Goal: Transaction & Acquisition: Download file/media

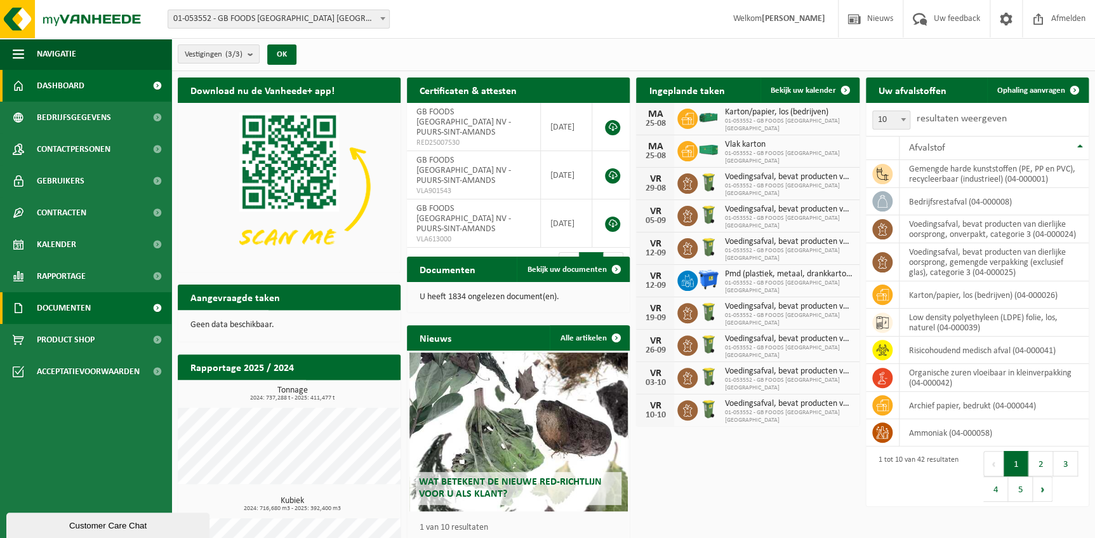
click at [67, 310] on span "Documenten" at bounding box center [64, 308] width 54 height 32
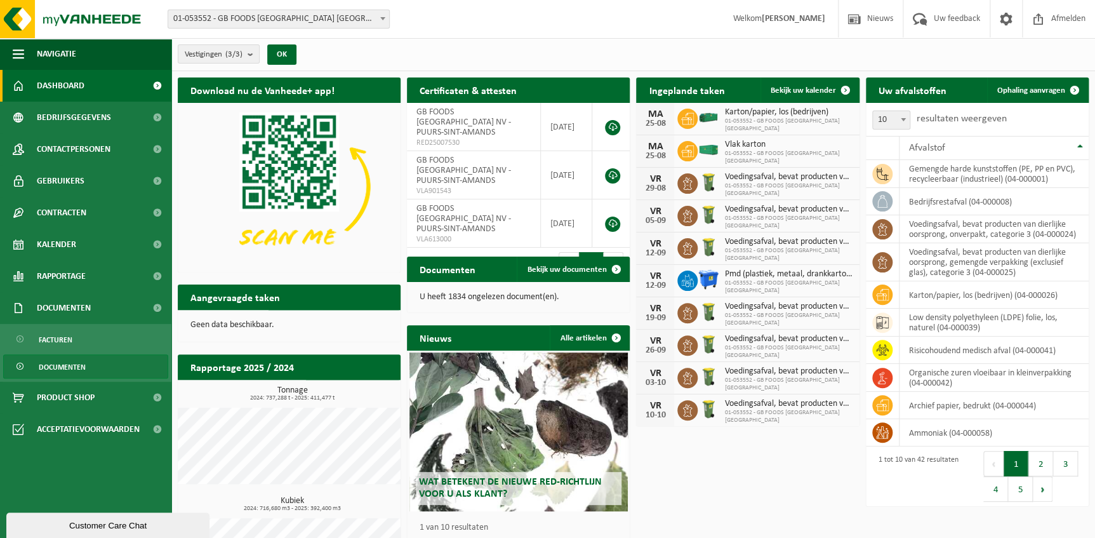
click at [69, 369] on span "Documenten" at bounding box center [62, 367] width 47 height 24
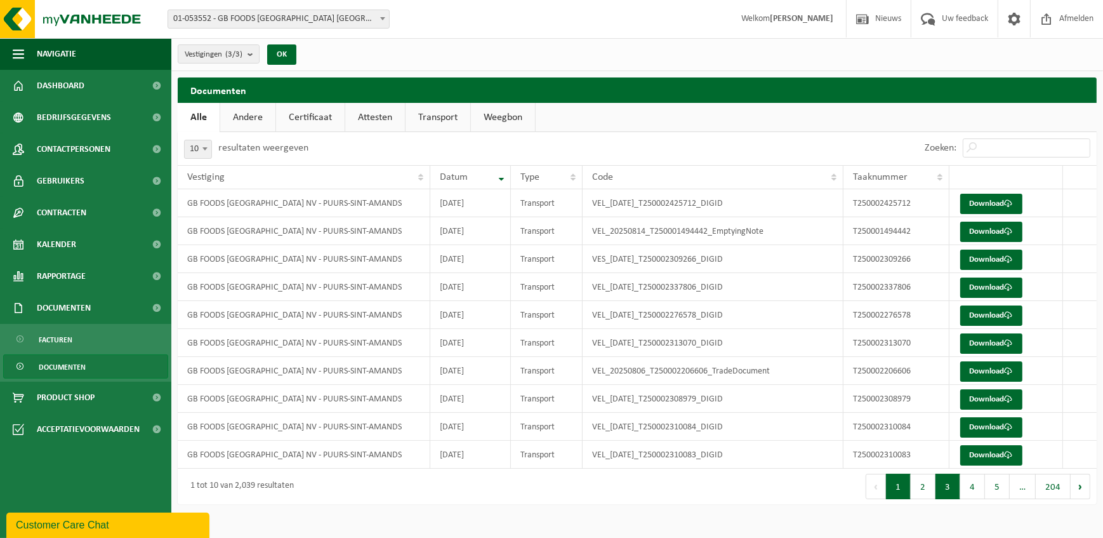
click at [943, 487] on button "3" at bounding box center [948, 486] width 25 height 25
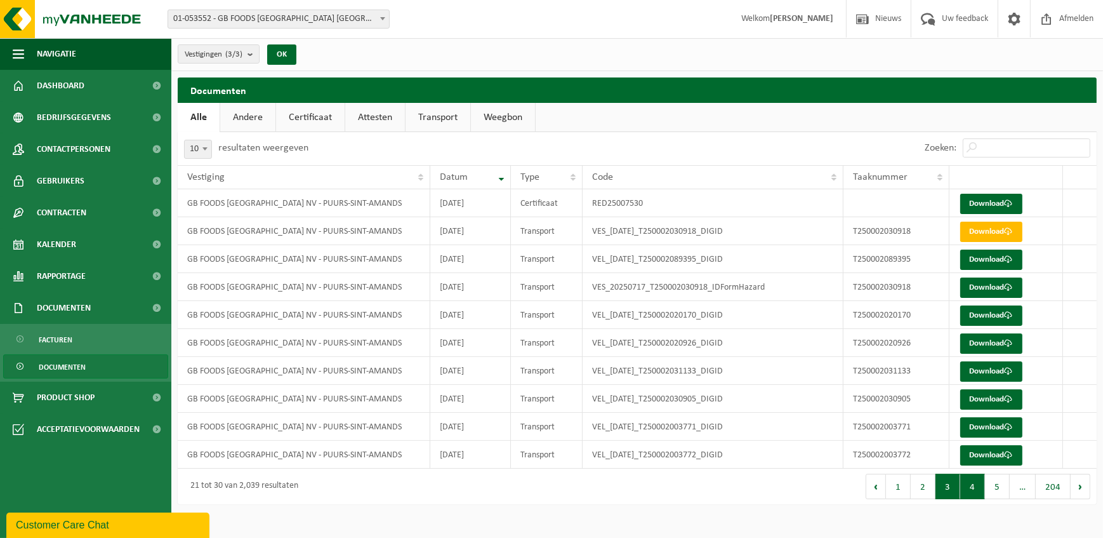
click at [970, 487] on button "4" at bounding box center [972, 486] width 25 height 25
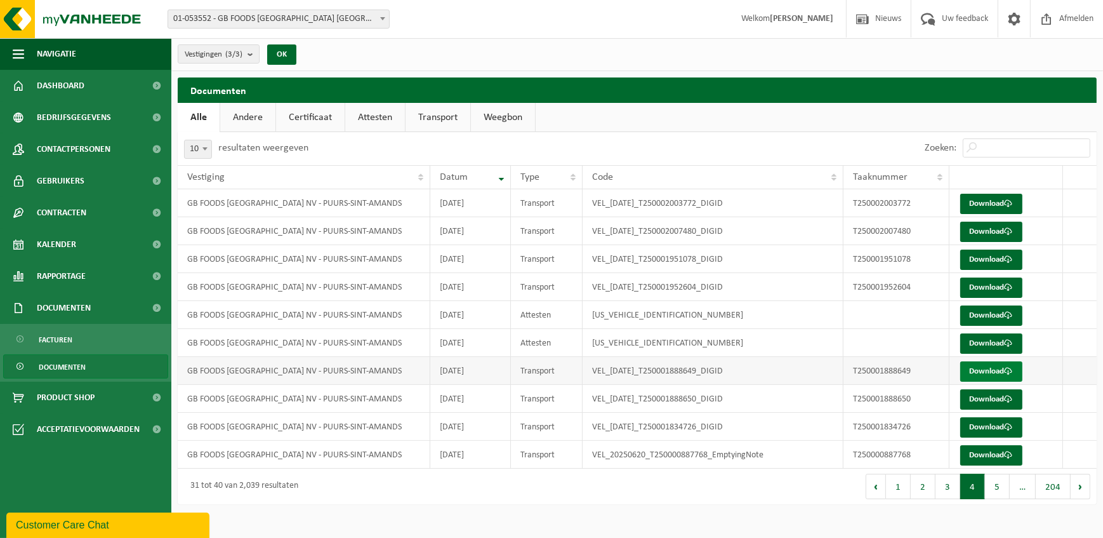
click at [983, 370] on link "Download" at bounding box center [991, 371] width 62 height 20
click at [998, 489] on button "5" at bounding box center [997, 486] width 25 height 25
click at [972, 343] on link "Download" at bounding box center [991, 343] width 62 height 20
click at [1001, 489] on button "6" at bounding box center [997, 486] width 25 height 25
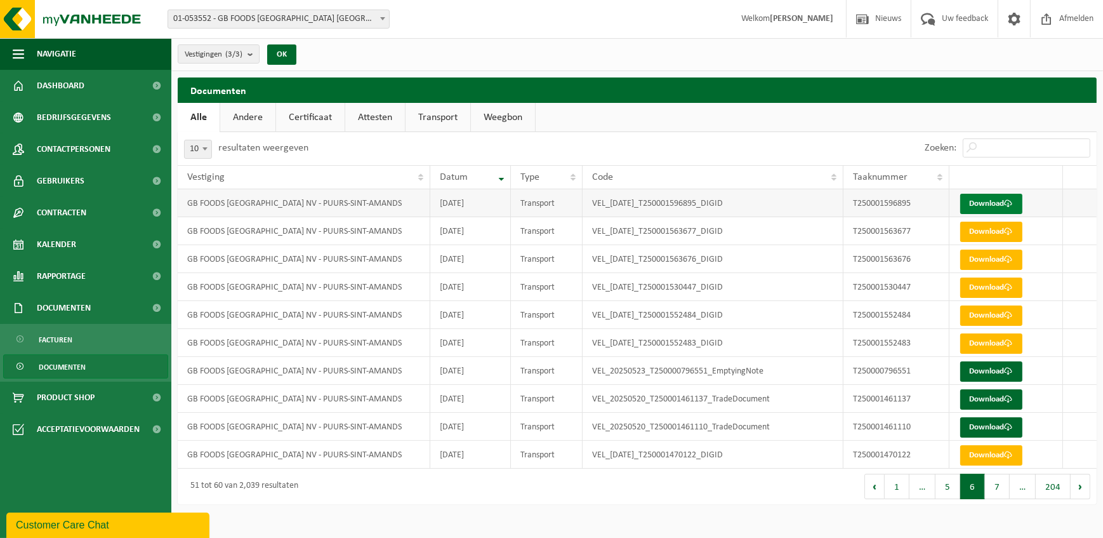
click at [985, 203] on link "Download" at bounding box center [991, 204] width 62 height 20
click at [951, 490] on button "5" at bounding box center [948, 486] width 25 height 25
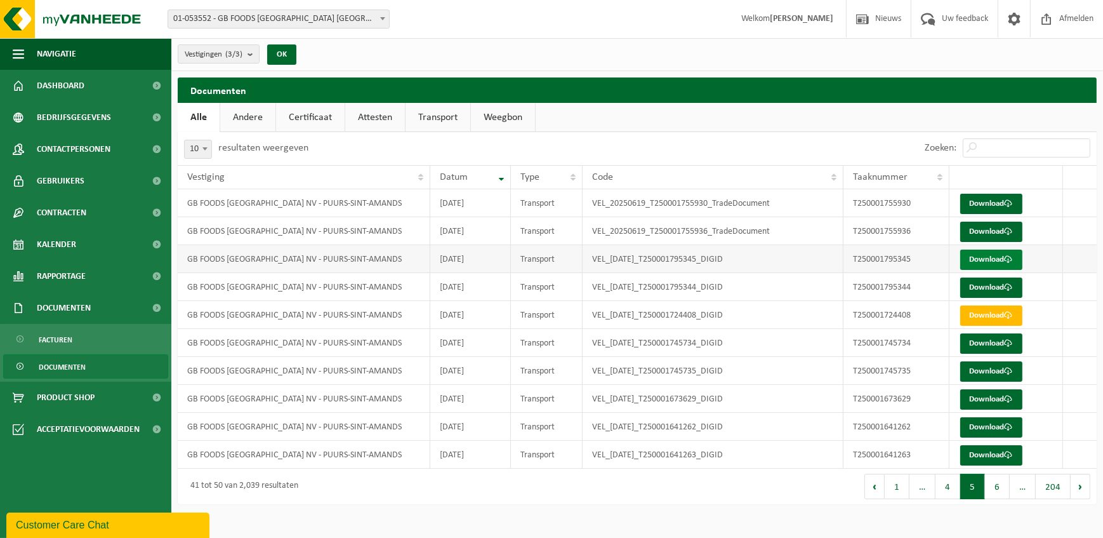
click at [986, 261] on link "Download" at bounding box center [991, 259] width 62 height 20
click at [983, 341] on link "Download" at bounding box center [991, 343] width 62 height 20
click at [988, 425] on link "Download" at bounding box center [991, 427] width 62 height 20
click at [983, 456] on link "Download" at bounding box center [991, 455] width 62 height 20
click at [999, 487] on button "6" at bounding box center [997, 486] width 25 height 25
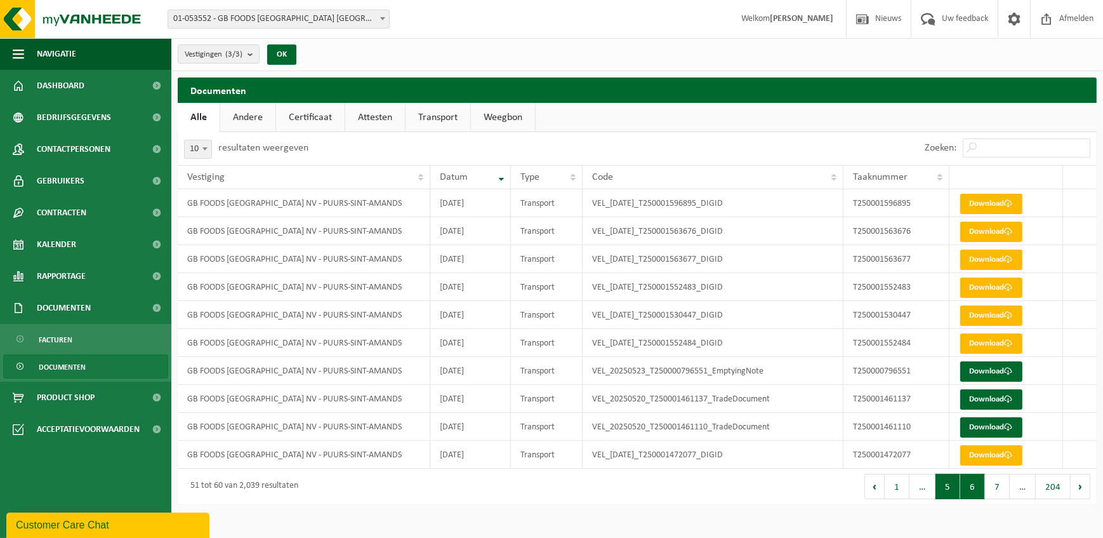
click at [944, 488] on button "5" at bounding box center [948, 486] width 25 height 25
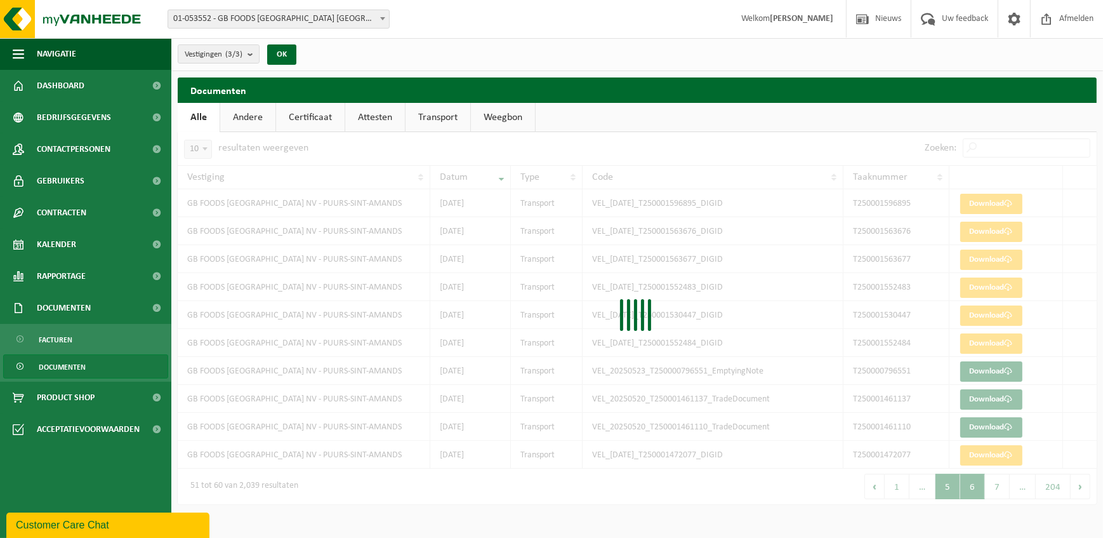
click at [944, 488] on div at bounding box center [637, 318] width 919 height 372
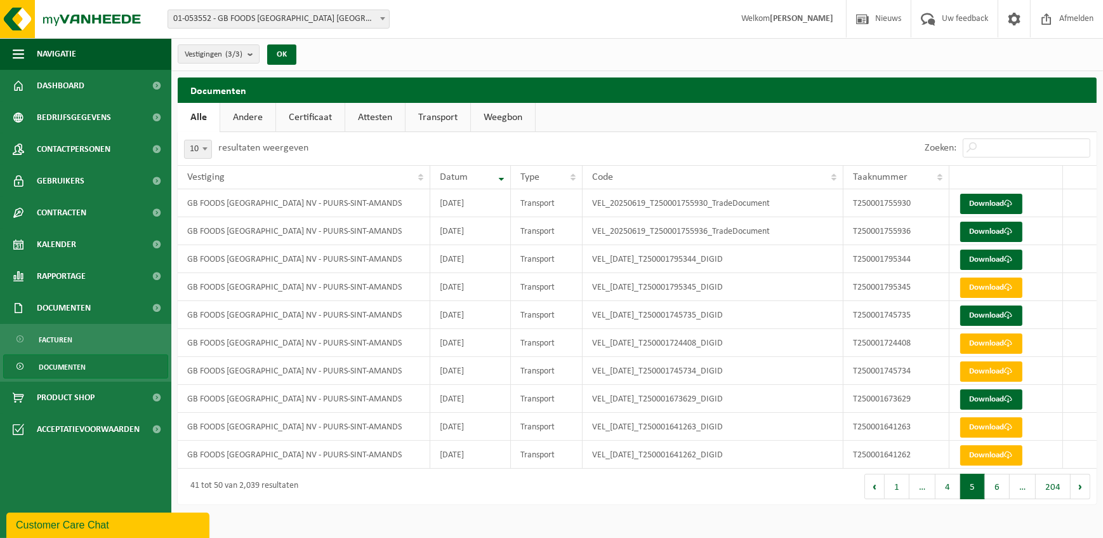
click at [944, 488] on button "4" at bounding box center [948, 486] width 25 height 25
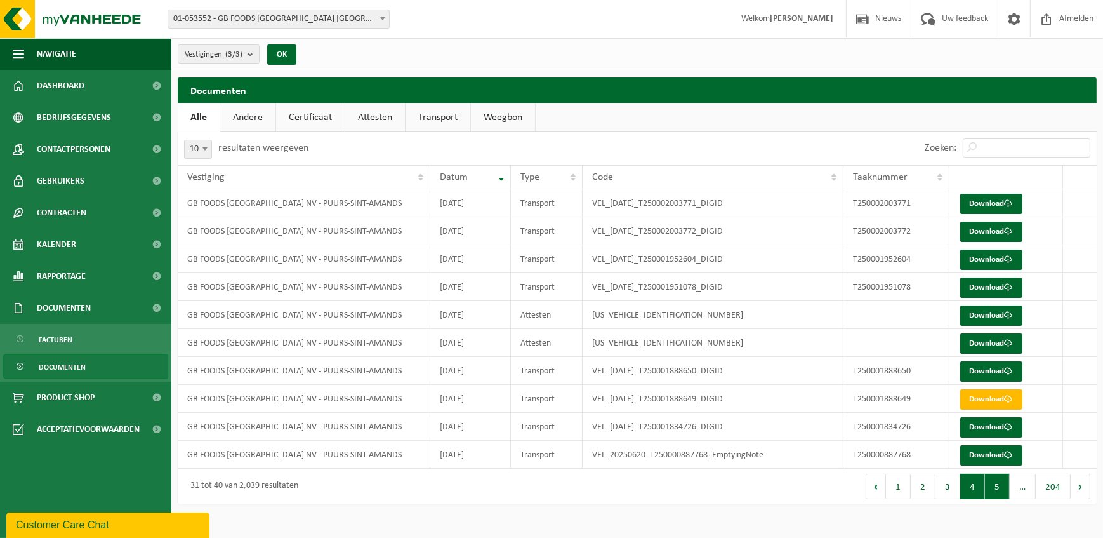
click at [998, 485] on button "5" at bounding box center [997, 486] width 25 height 25
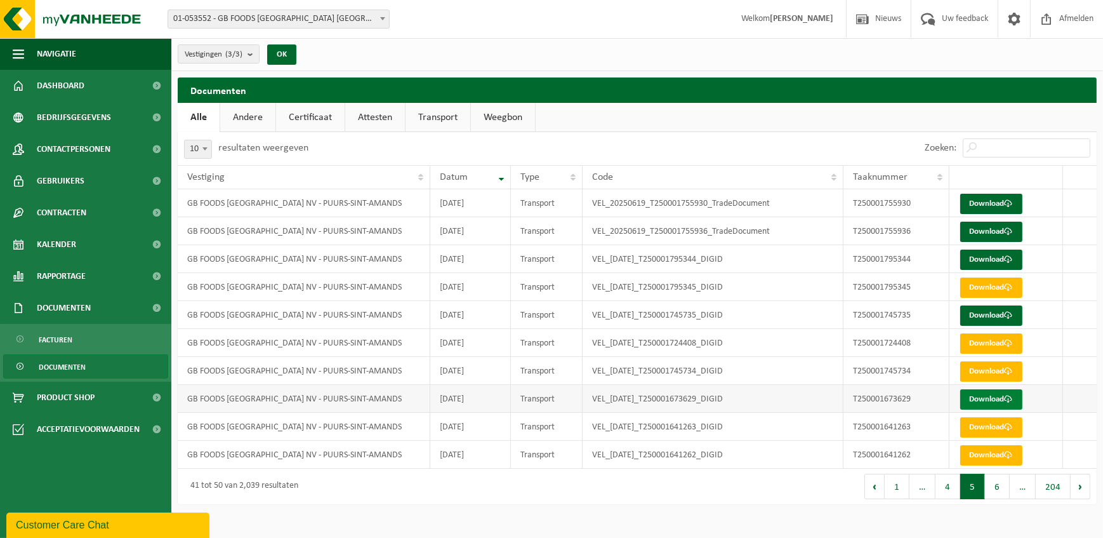
click at [981, 400] on link "Download" at bounding box center [991, 399] width 62 height 20
click at [980, 315] on link "Download" at bounding box center [991, 315] width 62 height 20
click at [814, 267] on td "VEL_[DATE]_T250001795344_DIGID" at bounding box center [714, 259] width 262 height 28
click at [991, 259] on link "Download" at bounding box center [991, 259] width 62 height 20
click at [950, 486] on button "4" at bounding box center [948, 486] width 25 height 25
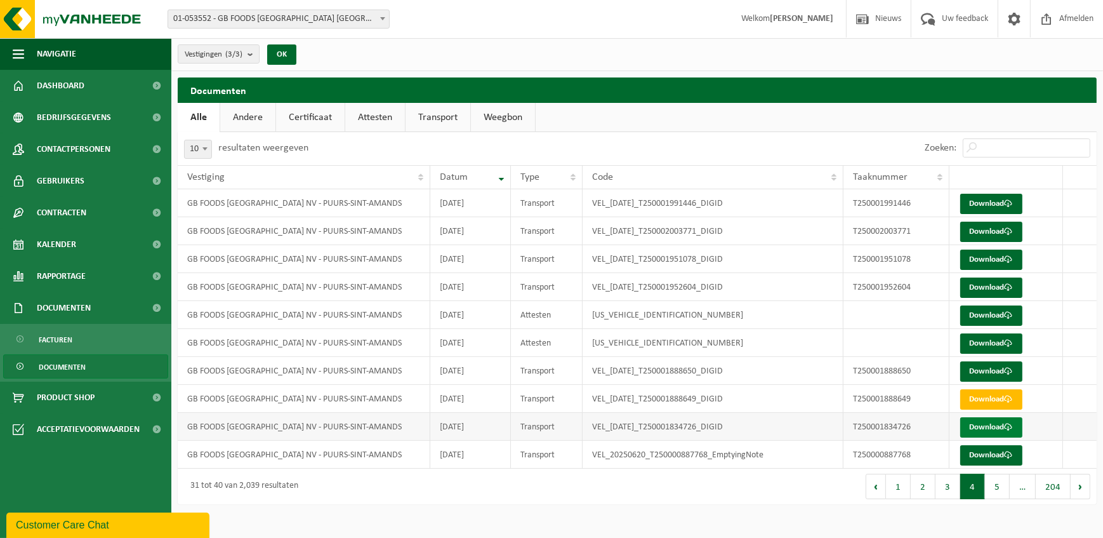
click at [989, 425] on link "Download" at bounding box center [991, 427] width 62 height 20
click at [980, 371] on link "Download" at bounding box center [991, 371] width 62 height 20
click at [758, 207] on td "VEL_[DATE]_T250001991446_DIGID" at bounding box center [714, 203] width 262 height 28
click at [948, 490] on button "3" at bounding box center [948, 486] width 25 height 25
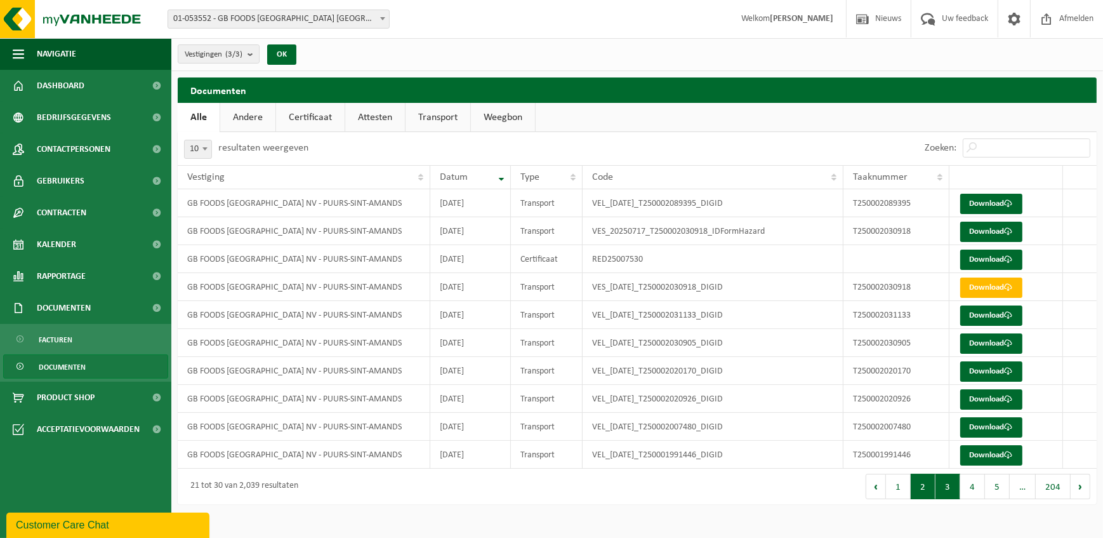
click at [924, 486] on button "2" at bounding box center [923, 486] width 25 height 25
click at [976, 482] on button "4" at bounding box center [972, 486] width 25 height 25
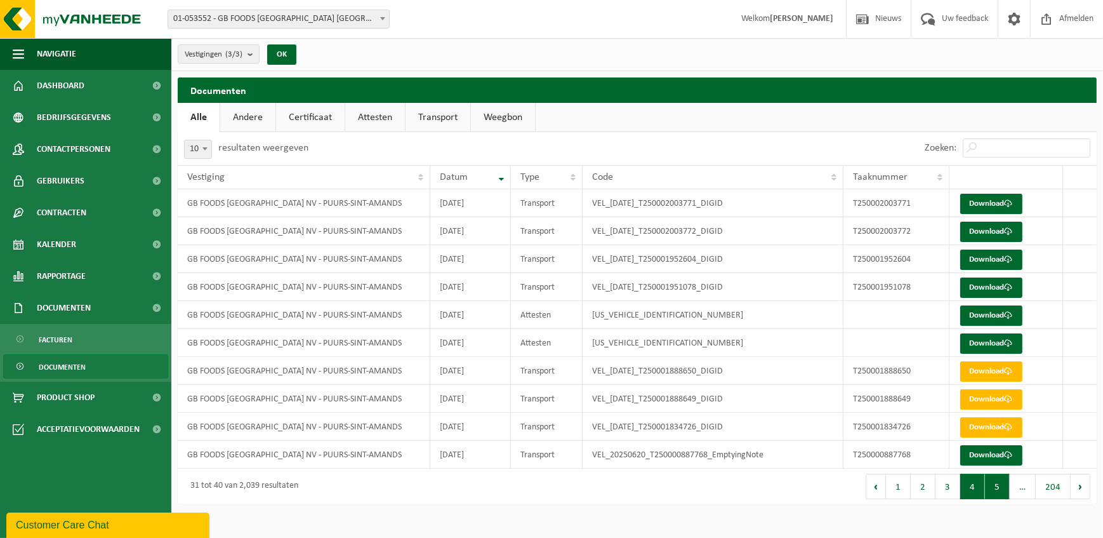
click at [993, 482] on button "5" at bounding box center [997, 486] width 25 height 25
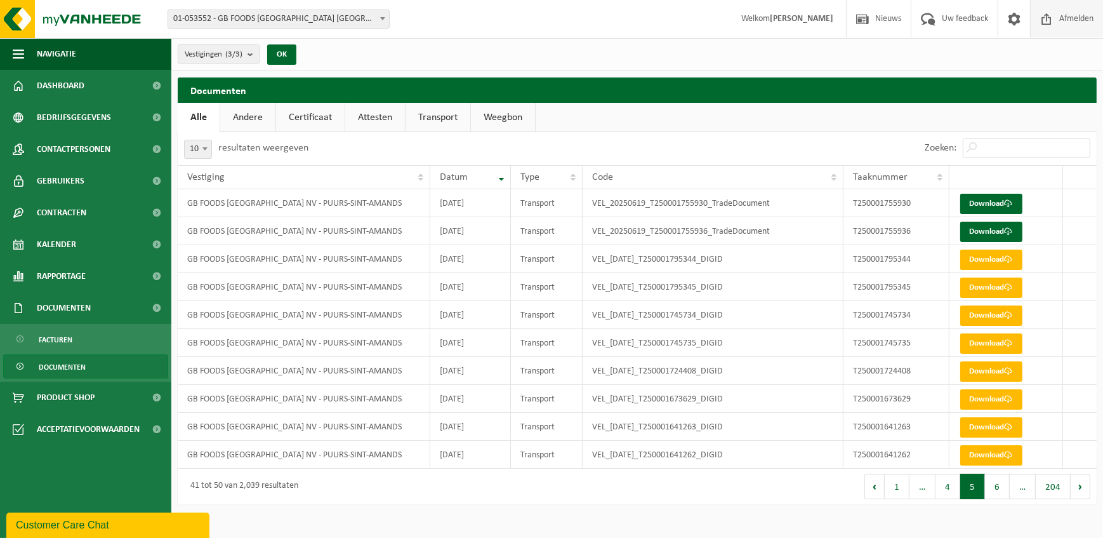
click at [1061, 13] on span "Afmelden" at bounding box center [1076, 18] width 41 height 37
